Goal: Check status: Check status

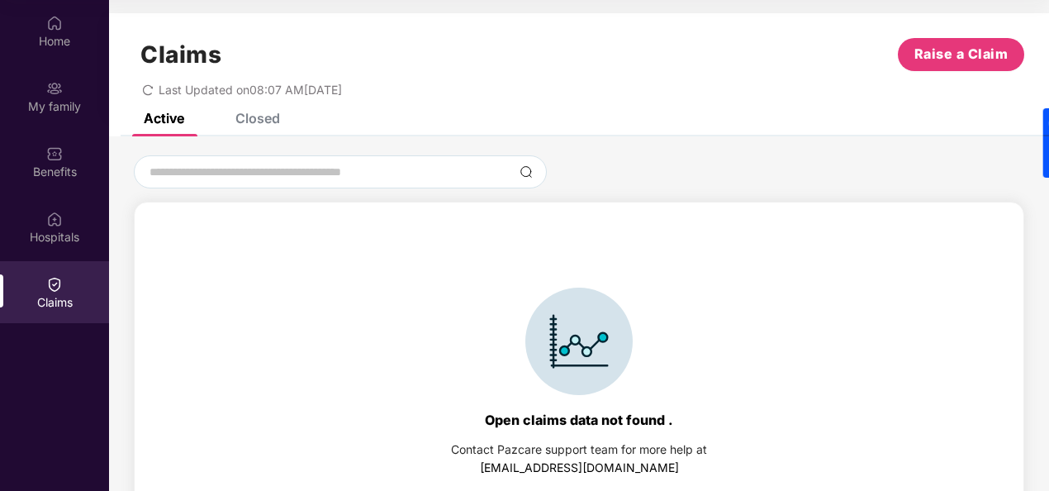
click at [268, 116] on div "Closed" at bounding box center [257, 118] width 45 height 17
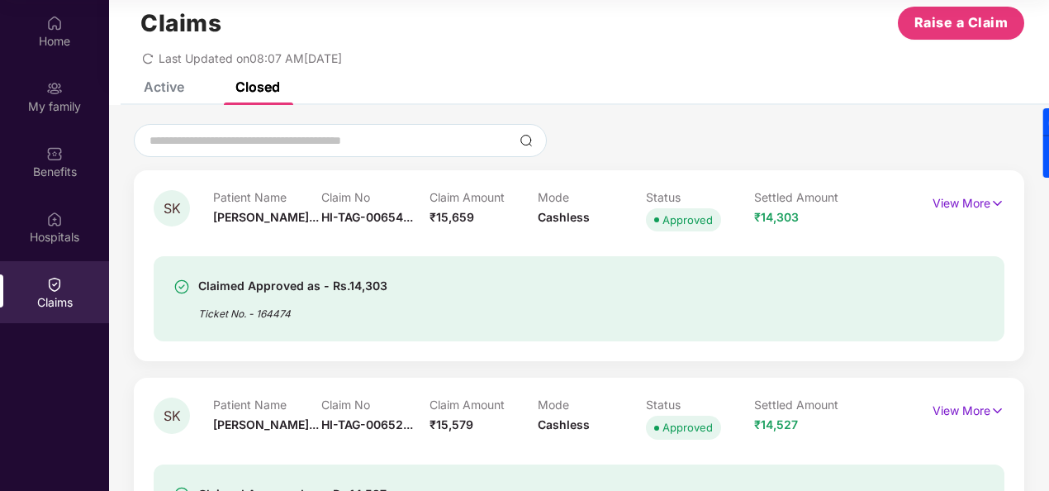
scroll to position [28, 0]
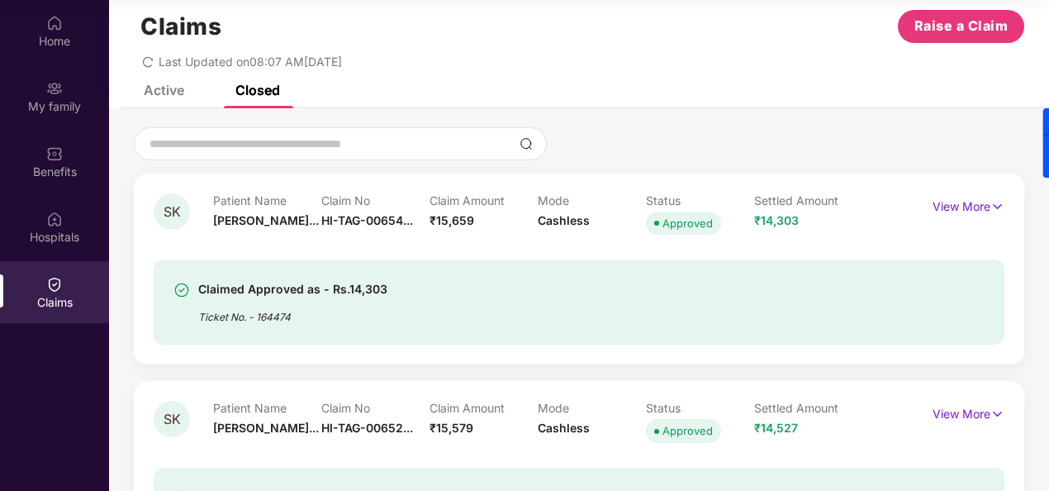
click at [1003, 216] on div "SK Patient Name [PERSON_NAME]... Claim No HI-TAG-00654... Claim Amount ₹15,659 …" at bounding box center [579, 268] width 890 height 191
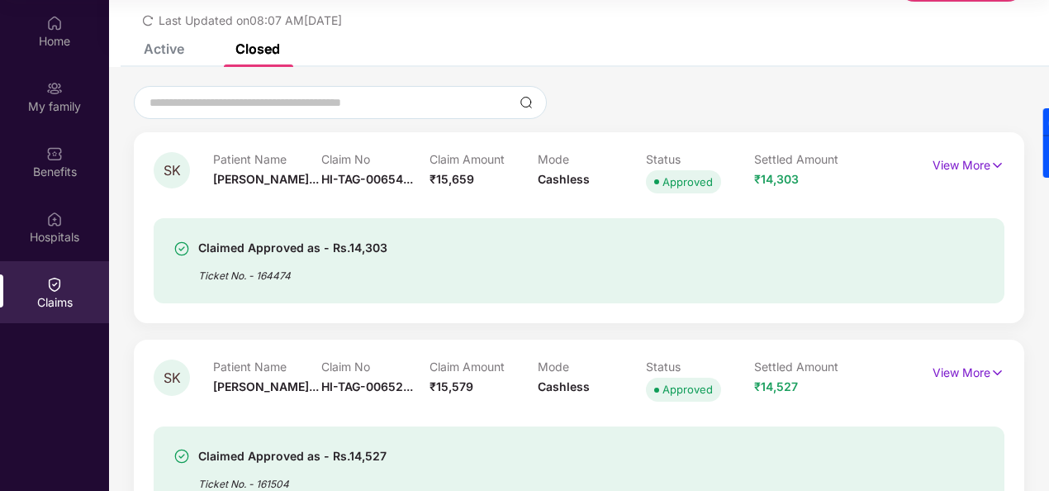
scroll to position [0, 0]
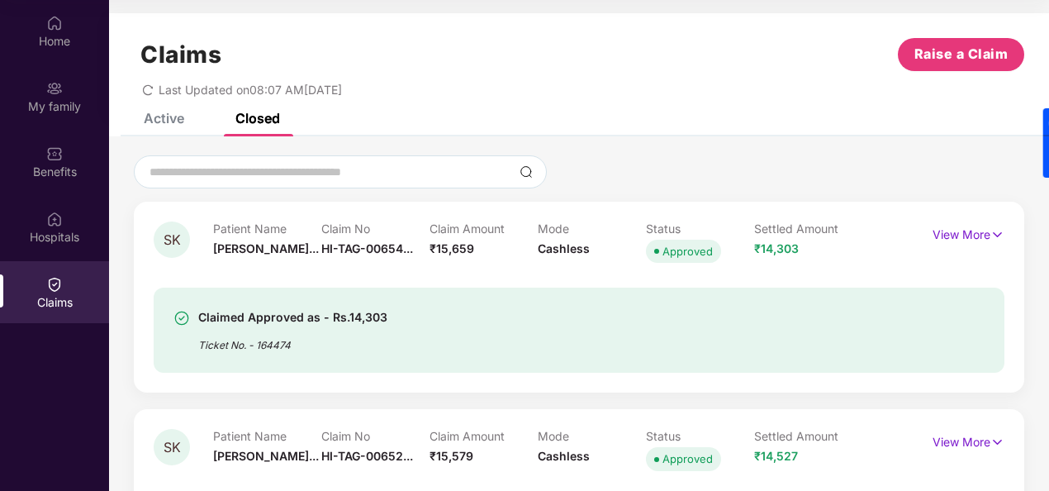
click at [165, 115] on div "Active" at bounding box center [164, 118] width 40 height 17
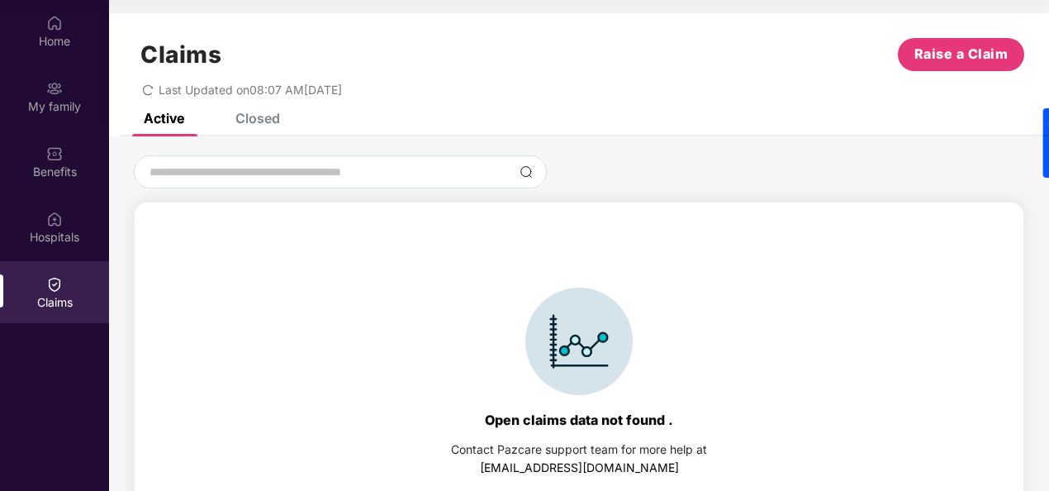
click at [253, 114] on div "Closed" at bounding box center [257, 118] width 45 height 17
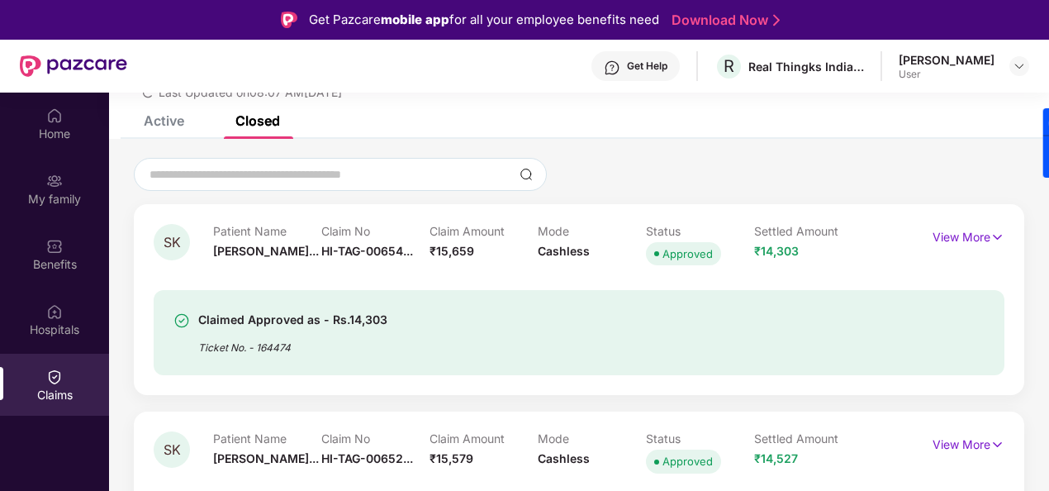
scroll to position [121, 0]
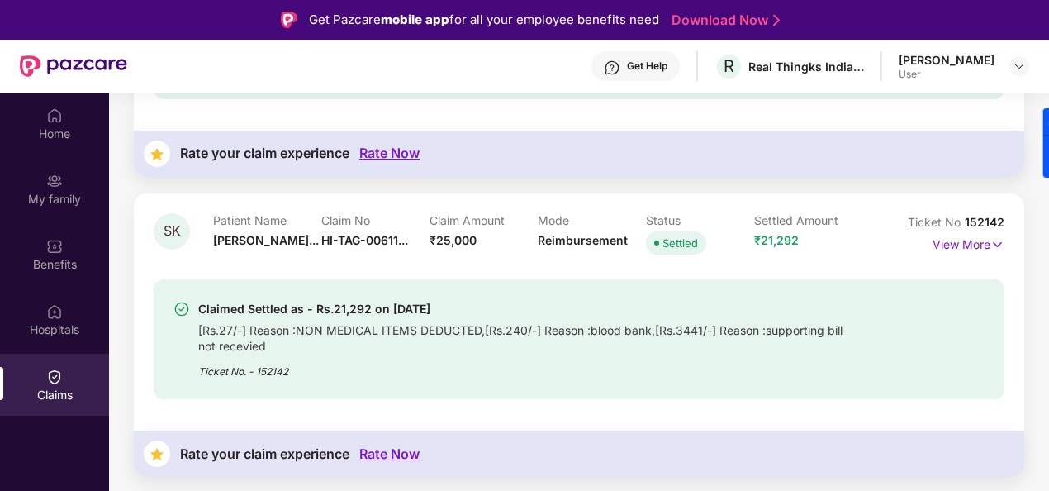
click at [622, 259] on div "Claimed Settled as - Rs.21,292 on [DATE] [Rs.27/-] Reason :NON MEDICAL ITEMS DE…" at bounding box center [579, 329] width 851 height 140
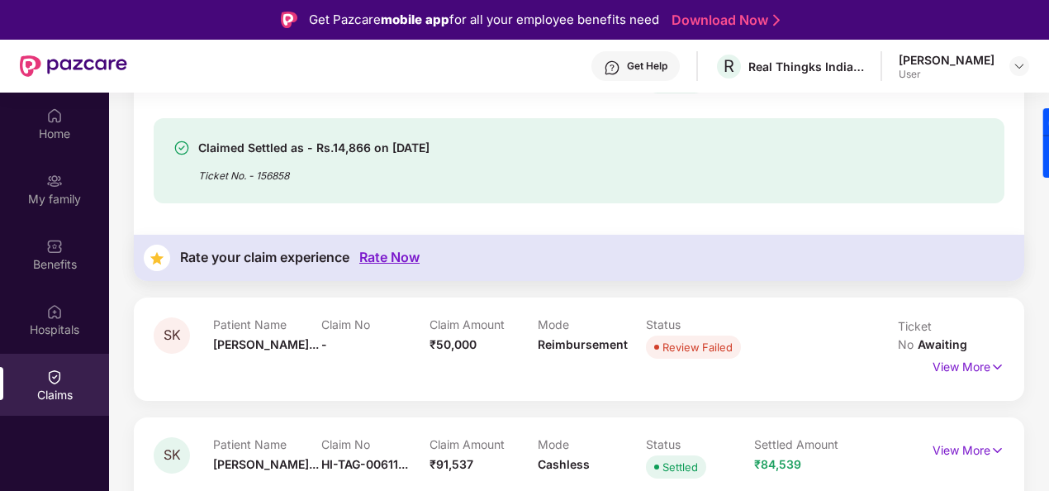
scroll to position [1533, 0]
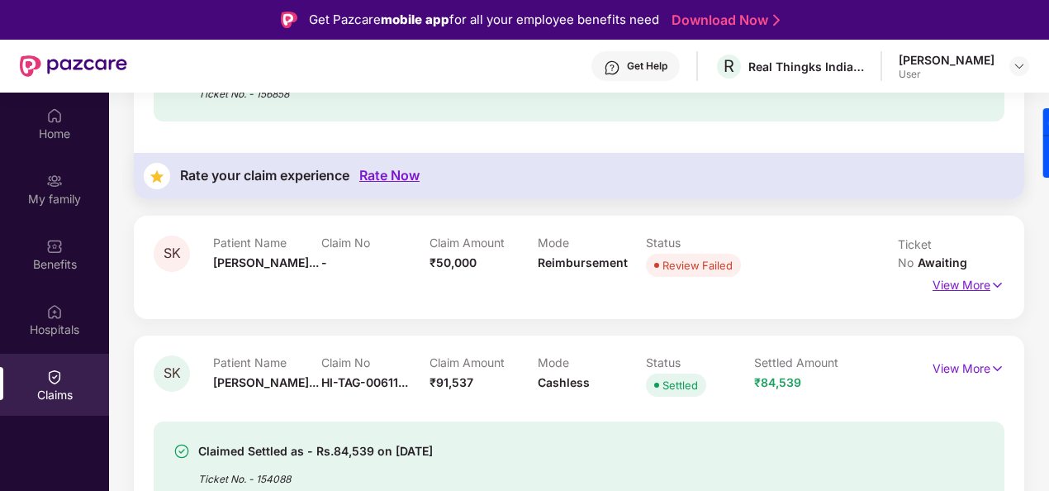
click at [960, 272] on p "View More" at bounding box center [968, 283] width 72 height 22
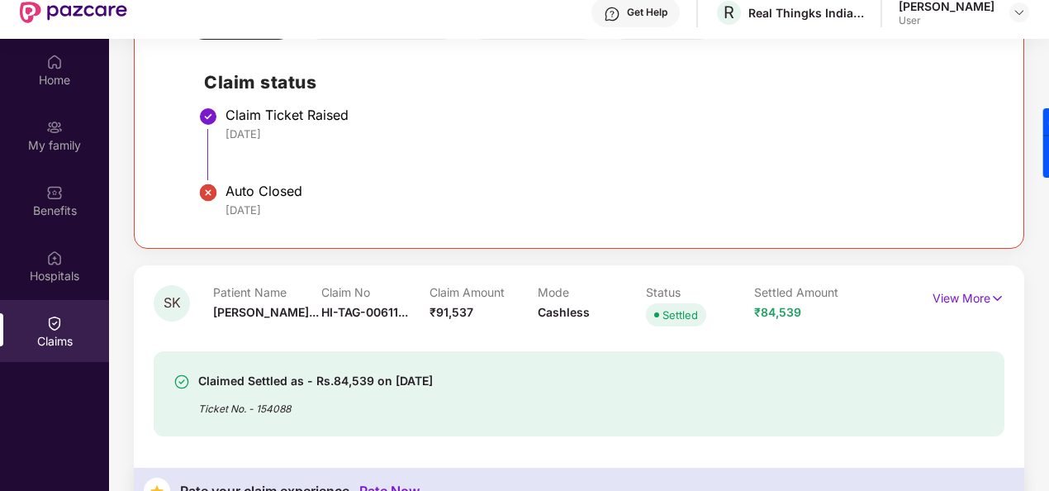
scroll to position [93, 0]
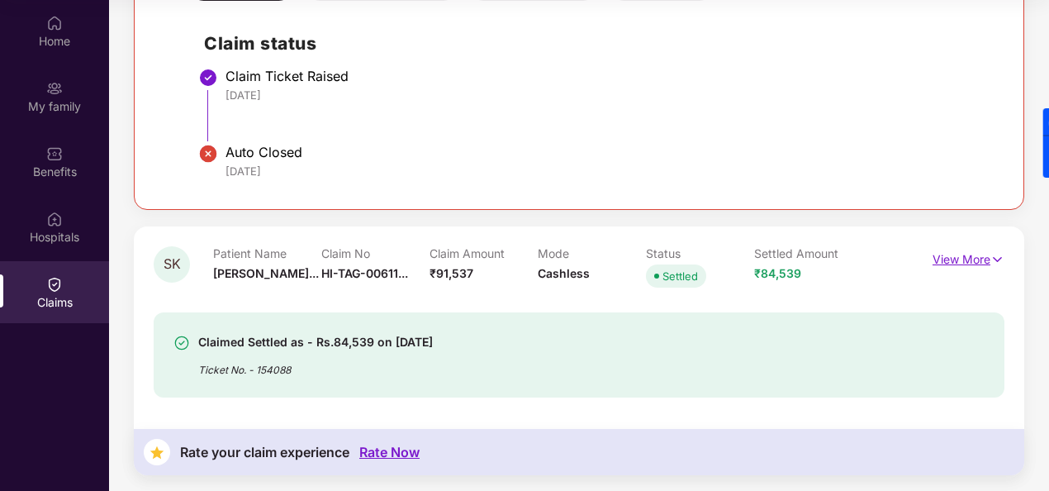
click at [958, 259] on p "View More" at bounding box center [968, 257] width 72 height 22
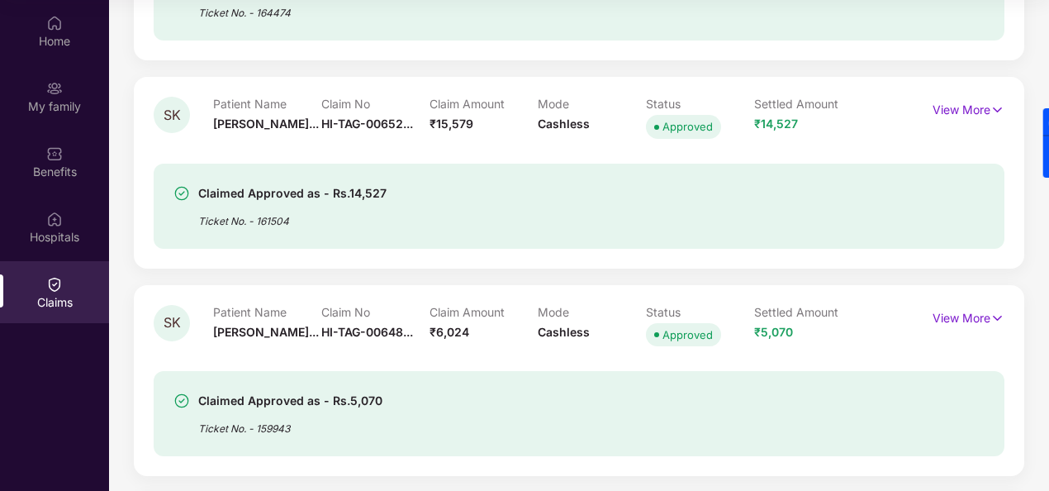
scroll to position [360, 0]
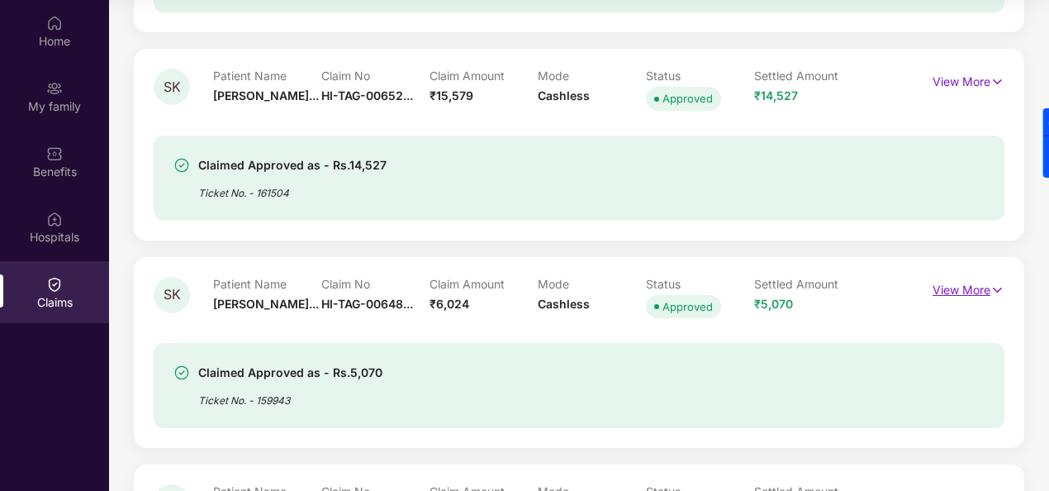
click at [966, 290] on p "View More" at bounding box center [968, 288] width 72 height 22
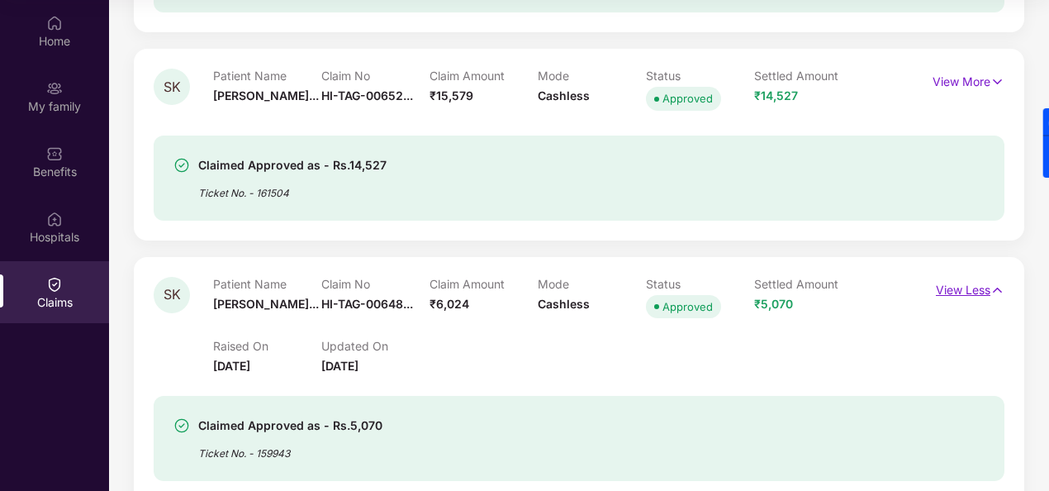
click at [966, 290] on p "View Less" at bounding box center [970, 288] width 69 height 22
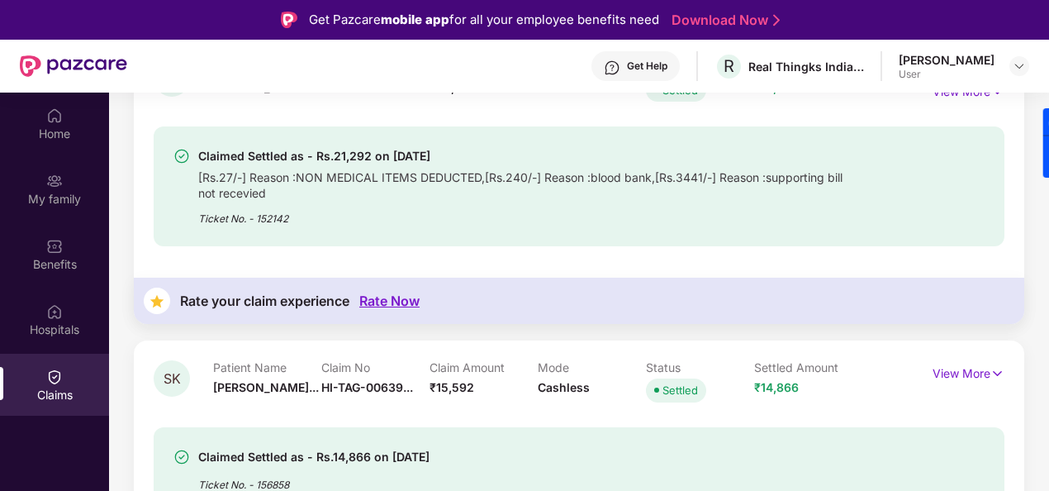
scroll to position [1149, 0]
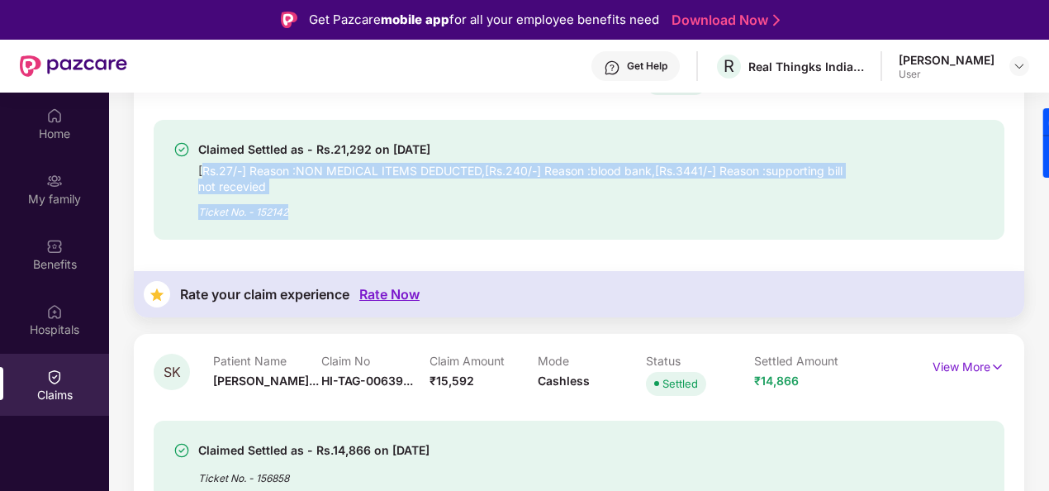
drag, startPoint x: 202, startPoint y: 165, endPoint x: 369, endPoint y: 226, distance: 178.5
click at [369, 226] on div "Claimed Settled as - Rs.21,292 on [DATE] [Rs.27/-] Reason :NON MEDICAL ITEMS DE…" at bounding box center [579, 180] width 851 height 120
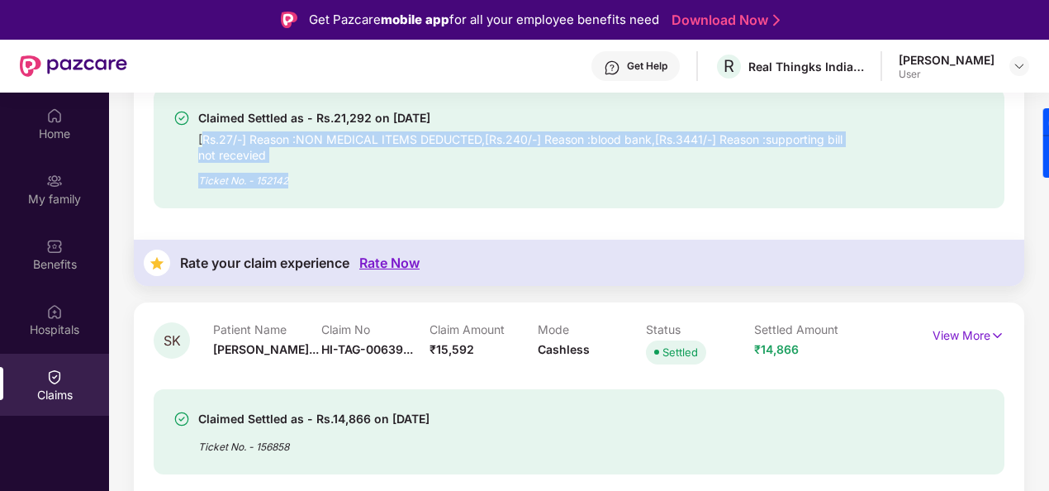
scroll to position [1181, 0]
drag, startPoint x: 369, startPoint y: 226, endPoint x: 309, endPoint y: 212, distance: 61.9
click at [309, 212] on div "SK Patient Name [PERSON_NAME]... Claim No HI-TAG-00611... Claim Amount ₹25,000 …" at bounding box center [579, 143] width 890 height 283
click at [535, 202] on div "Claimed Settled as - Rs.21,292 on [DATE] [Rs.27/-] Reason :NON MEDICAL ITEMS DE…" at bounding box center [579, 148] width 851 height 120
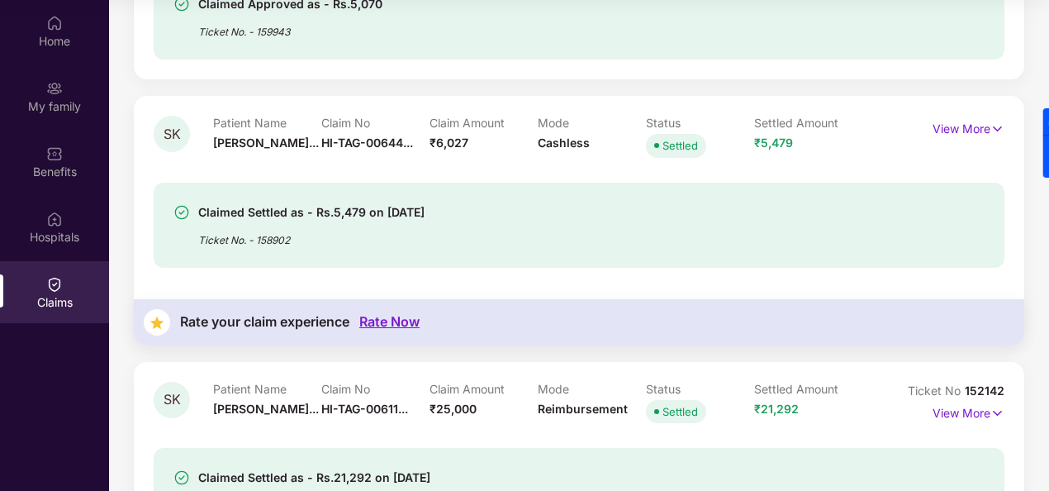
scroll to position [697, 0]
